Goal: Information Seeking & Learning: Learn about a topic

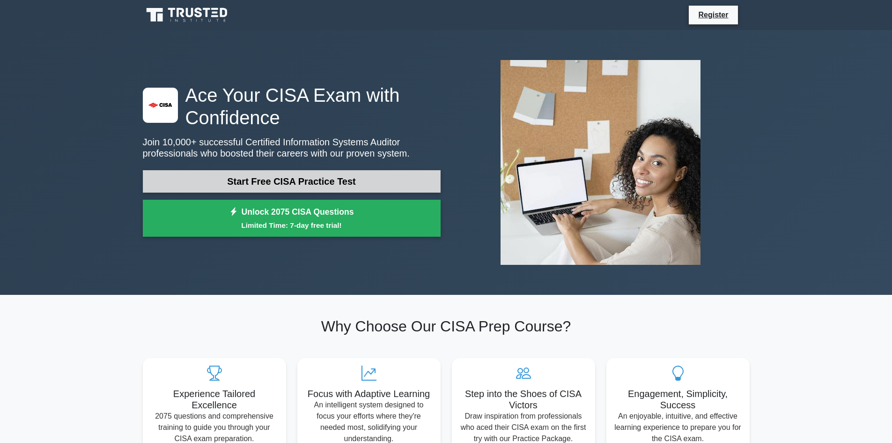
click at [301, 180] on link "Start Free CISA Practice Test" at bounding box center [292, 181] width 298 height 22
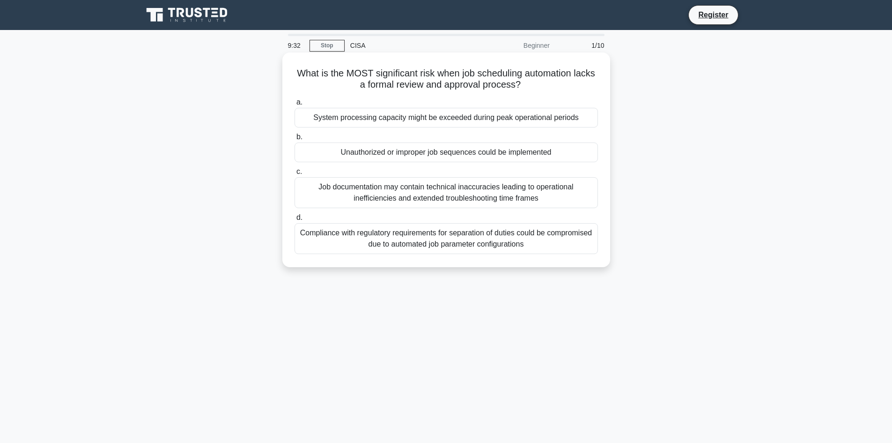
click at [426, 153] on div "Unauthorized or improper job sequences could be implemented" at bounding box center [446, 152] width 303 height 20
click at [295, 140] on input "b. Unauthorized or improper job sequences could be implemented" at bounding box center [295, 137] width 0 height 6
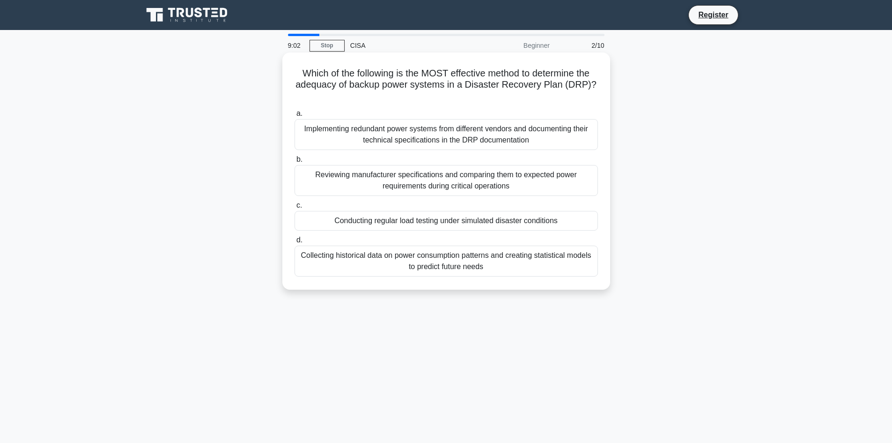
click at [399, 221] on div "Conducting regular load testing under simulated disaster conditions" at bounding box center [446, 221] width 303 height 20
click at [295, 208] on input "c. Conducting regular load testing under simulated disaster conditions" at bounding box center [295, 205] width 0 height 6
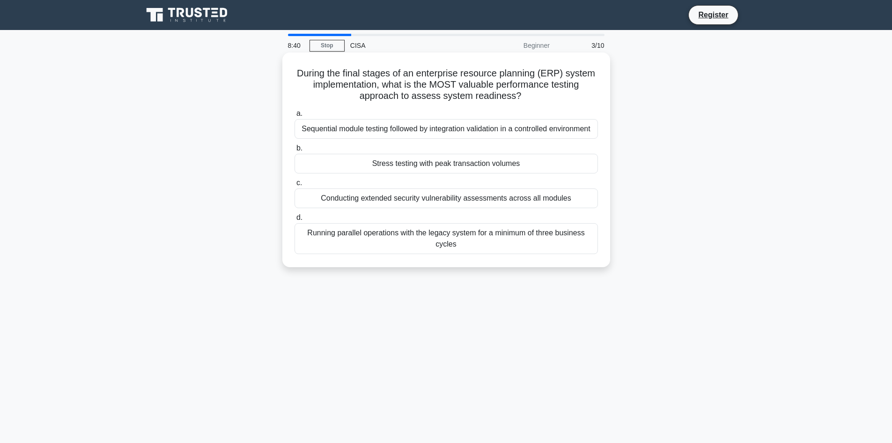
click at [480, 200] on div "Conducting extended security vulnerability assessments across all modules" at bounding box center [446, 198] width 303 height 20
click at [295, 186] on input "c. Conducting extended security vulnerability assessments across all modules" at bounding box center [295, 183] width 0 height 6
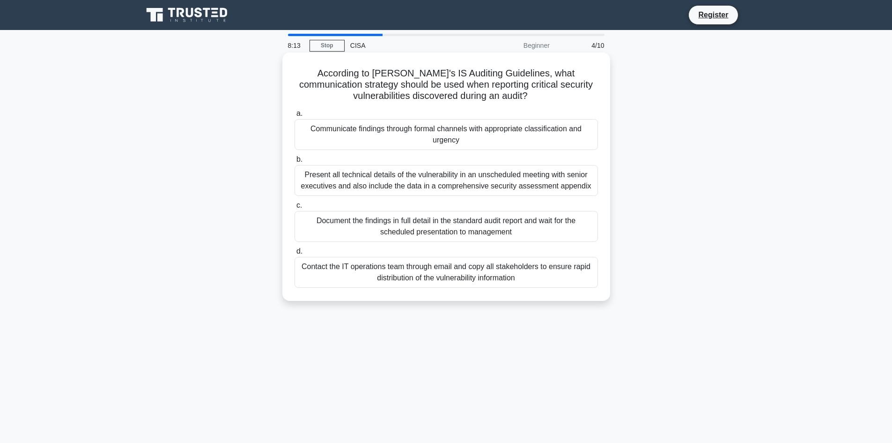
click at [462, 182] on div "Present all technical details of the vulnerability in an unscheduled meeting wi…" at bounding box center [446, 180] width 303 height 31
click at [295, 162] on input "b. Present all technical details of the vulnerability in an unscheduled meeting…" at bounding box center [295, 159] width 0 height 6
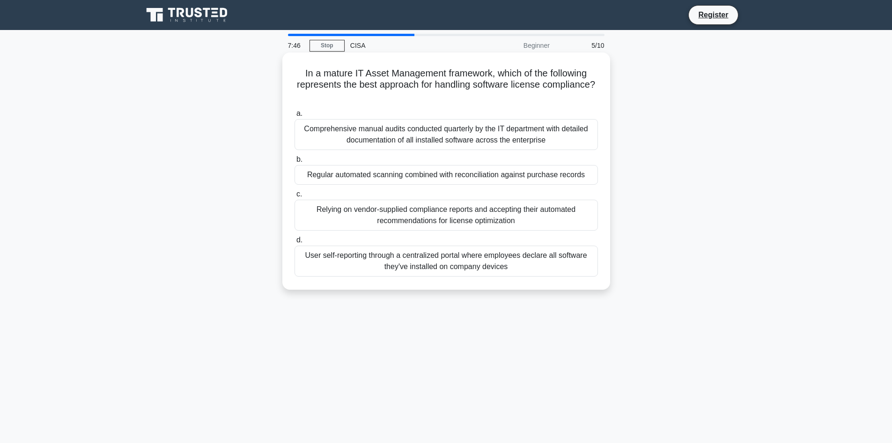
click at [425, 178] on div "Regular automated scanning combined with reconciliation against purchase records" at bounding box center [446, 175] width 303 height 20
click at [295, 162] on input "b. Regular automated scanning combined with reconciliation against purchase rec…" at bounding box center [295, 159] width 0 height 6
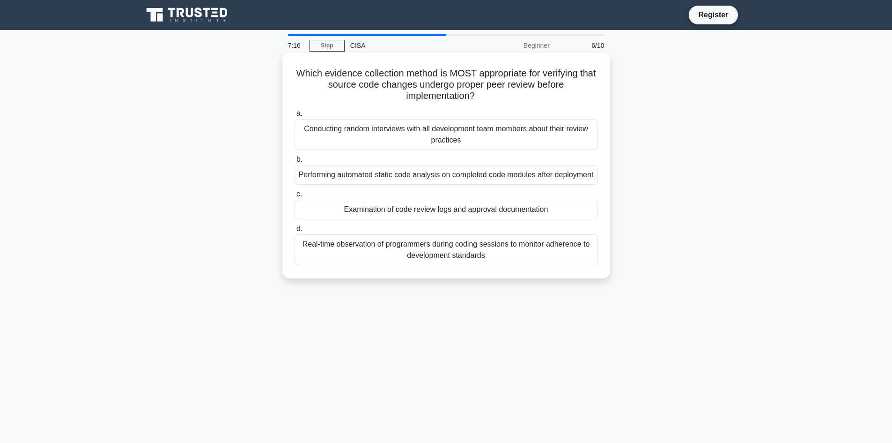
click at [436, 219] on div "Examination of code review logs and approval documentation" at bounding box center [446, 209] width 303 height 20
click at [295, 197] on input "c. Examination of code review logs and approval documentation" at bounding box center [295, 194] width 0 height 6
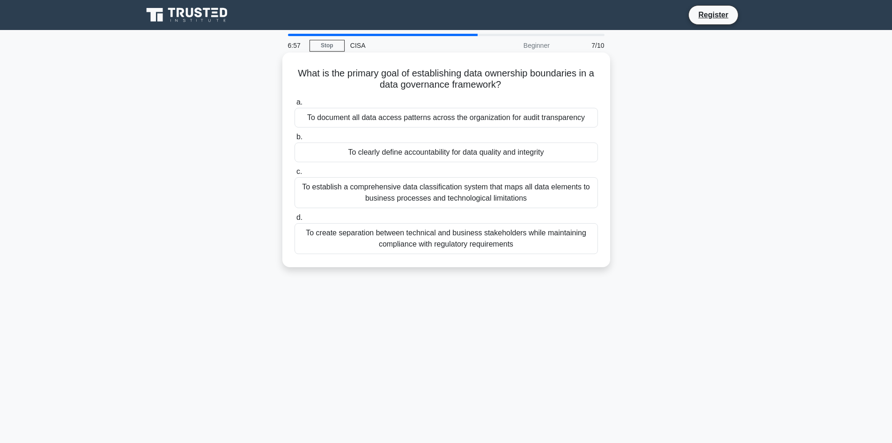
click at [422, 190] on div "To establish a comprehensive data classification system that maps all data elem…" at bounding box center [446, 192] width 303 height 31
click at [295, 175] on input "c. To establish a comprehensive data classification system that maps all data e…" at bounding box center [295, 172] width 0 height 6
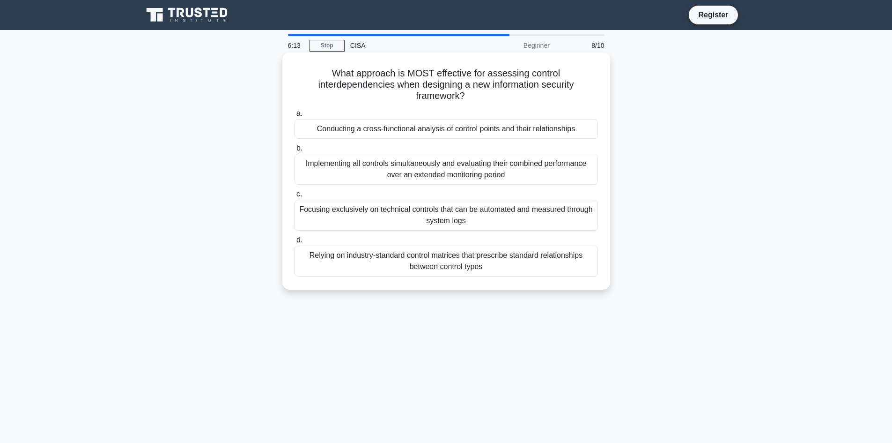
click at [435, 258] on div "Relying on industry-standard control matrices that prescribe standard relations…" at bounding box center [446, 260] width 303 height 31
click at [295, 243] on input "d. Relying on industry-standard control matrices that prescribe standard relati…" at bounding box center [295, 240] width 0 height 6
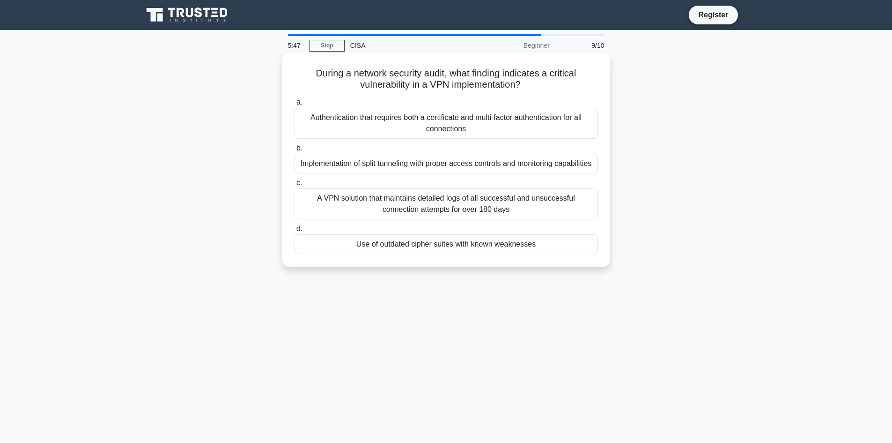
click at [447, 254] on div "Use of outdated cipher suites with known weaknesses" at bounding box center [446, 244] width 303 height 20
click at [295, 232] on input "d. Use of outdated cipher suites with known weaknesses" at bounding box center [295, 229] width 0 height 6
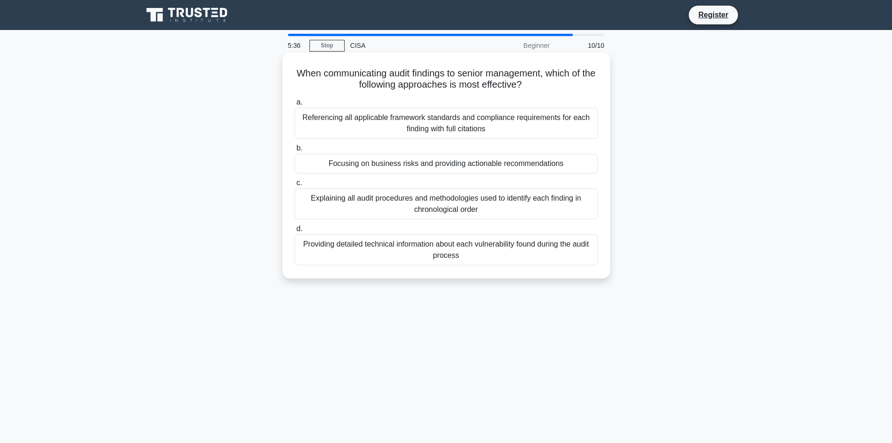
click at [479, 166] on div "Focusing on business risks and providing actionable recommendations" at bounding box center [446, 164] width 303 height 20
click at [295, 151] on input "b. Focusing on business risks and providing actionable recommendations" at bounding box center [295, 148] width 0 height 6
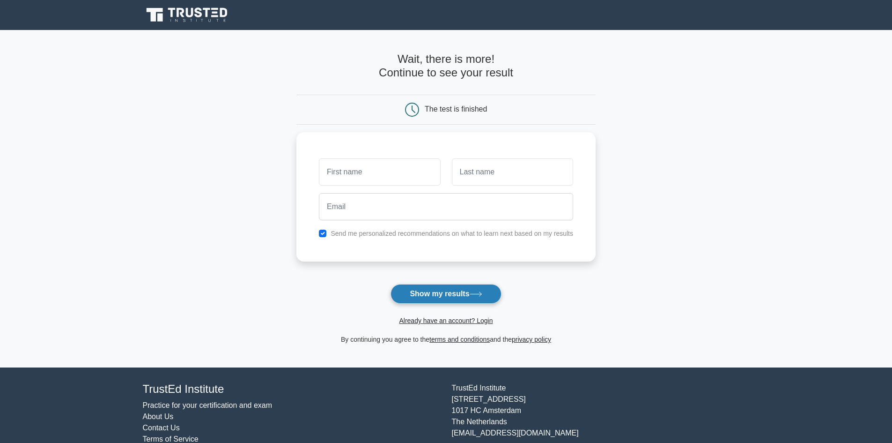
click at [445, 287] on button "Show my results" at bounding box center [446, 294] width 111 height 20
click at [390, 165] on input "text" at bounding box center [379, 169] width 121 height 27
type input "[PERSON_NAME]"
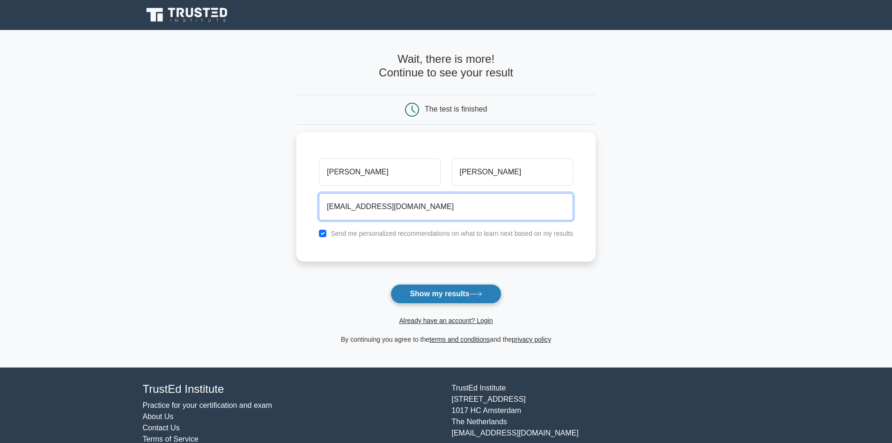
type input "[EMAIL_ADDRESS][DOMAIN_NAME]"
click at [449, 296] on button "Show my results" at bounding box center [446, 294] width 111 height 20
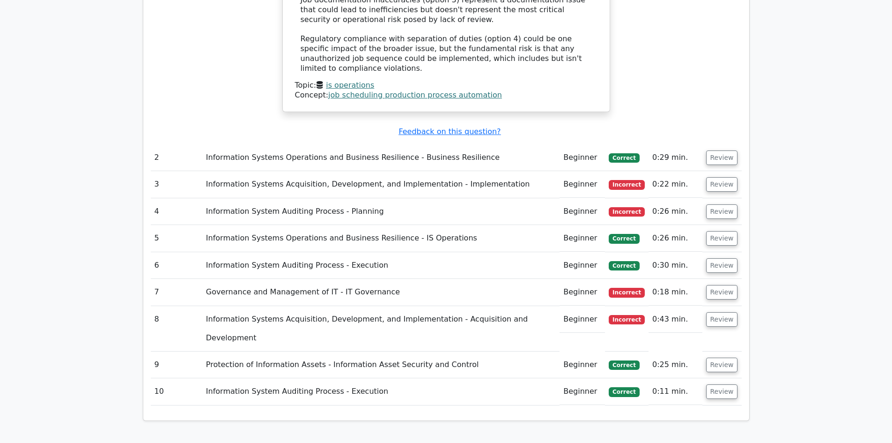
scroll to position [1217, 0]
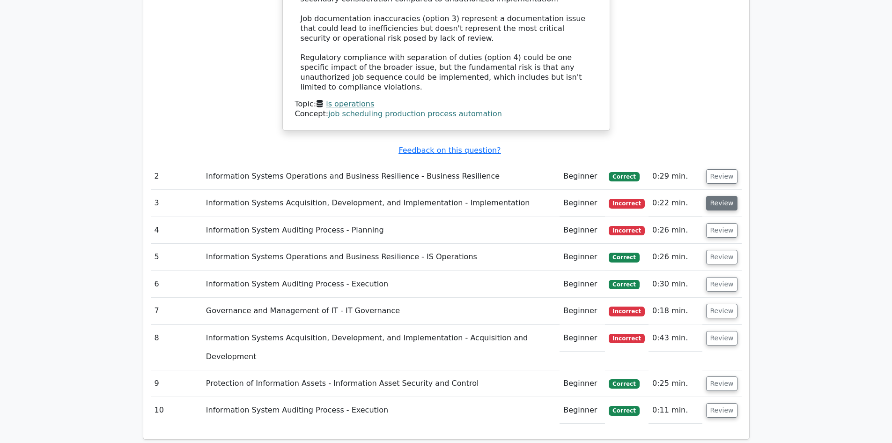
click at [716, 196] on button "Review" at bounding box center [722, 203] width 32 height 15
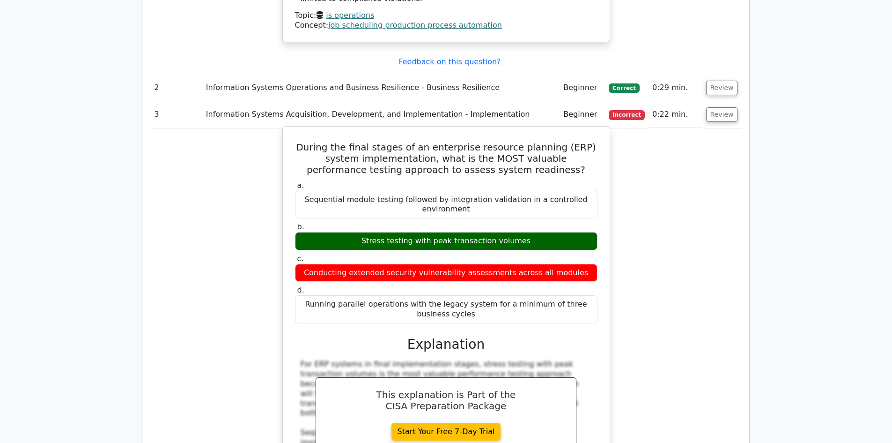
scroll to position [1311, 0]
